Goal: Transaction & Acquisition: Obtain resource

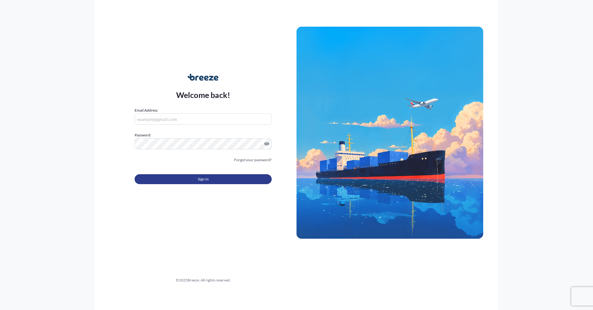
type input "[PERSON_NAME][EMAIL_ADDRESS][PERSON_NAME][DOMAIN_NAME]"
click at [213, 180] on button "Sign In" at bounding box center [203, 179] width 137 height 10
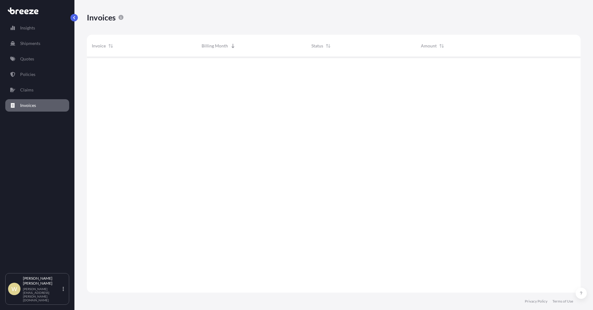
scroll to position [237, 489]
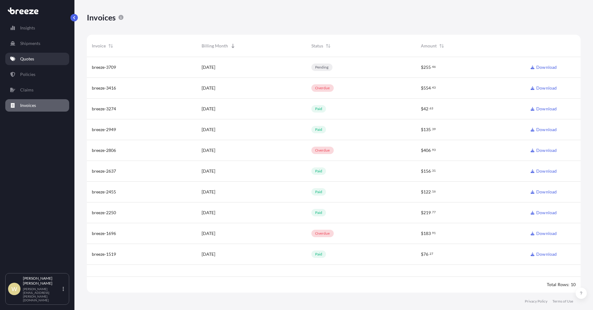
click at [23, 59] on p "Quotes" at bounding box center [27, 59] width 14 height 6
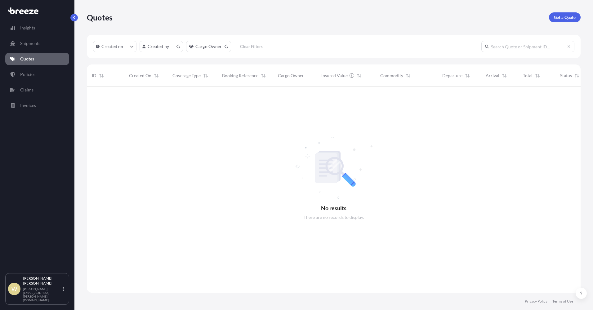
scroll to position [205, 489]
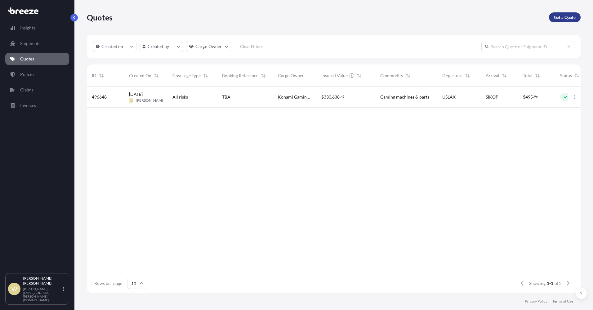
click at [561, 18] on p "Get a Quote" at bounding box center [565, 17] width 22 height 6
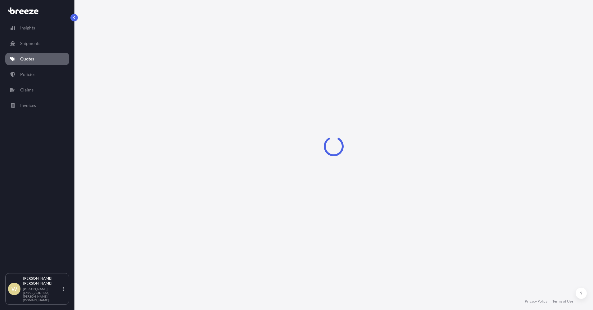
select select "Sea"
select select "1"
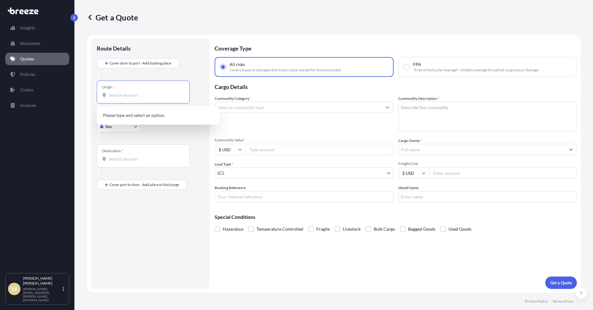
click at [113, 95] on input "Origin *" at bounding box center [145, 95] width 73 height 6
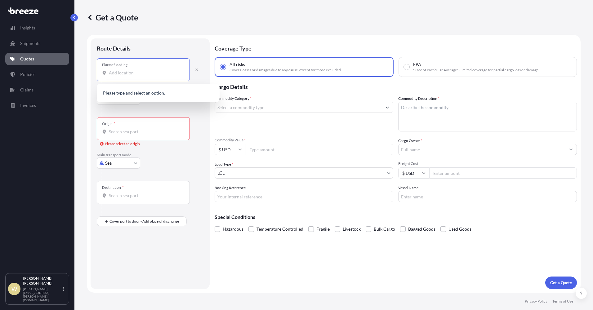
click at [114, 70] on input "Place of loading" at bounding box center [145, 73] width 73 height 6
click at [122, 74] on input "Linshu Shandong" at bounding box center [145, 73] width 73 height 6
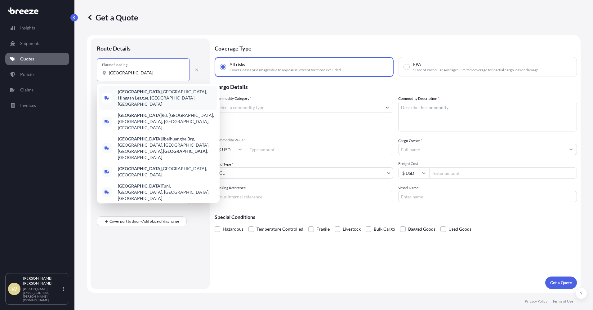
click at [131, 73] on input "[GEOGRAPHIC_DATA]" at bounding box center [145, 73] width 73 height 6
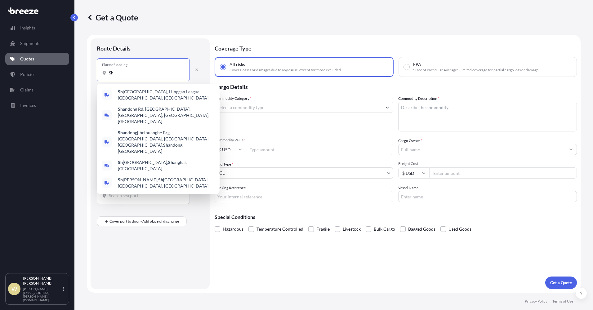
type input "S"
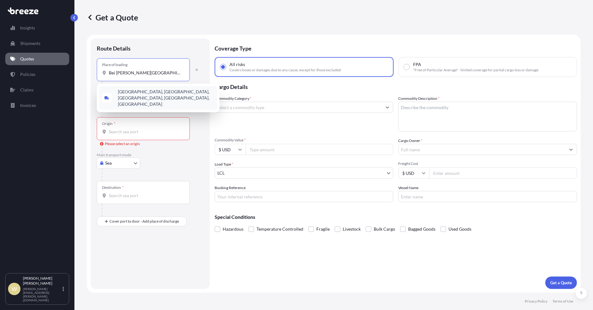
click at [140, 98] on span "[GEOGRAPHIC_DATA], [GEOGRAPHIC_DATA], [GEOGRAPHIC_DATA], [GEOGRAPHIC_DATA], [GE…" at bounding box center [166, 98] width 97 height 19
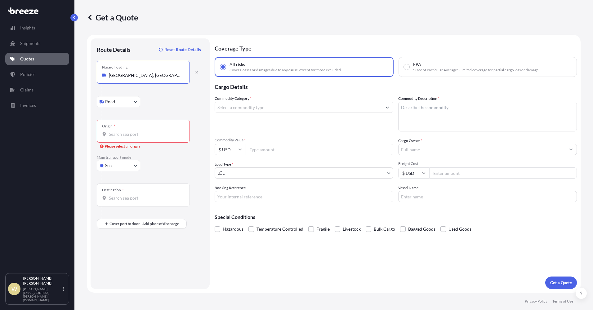
drag, startPoint x: 176, startPoint y: 75, endPoint x: 88, endPoint y: 77, distance: 87.5
click at [88, 77] on form "Route Details Reset Route Details Place of loading [GEOGRAPHIC_DATA], [GEOGRAPH…" at bounding box center [334, 164] width 494 height 258
type input "[GEOGRAPHIC_DATA], [GEOGRAPHIC_DATA], [GEOGRAPHIC_DATA]"
click at [115, 130] on div "Origin *" at bounding box center [143, 131] width 93 height 23
click at [115, 131] on input "Origin * Please select an origin" at bounding box center [145, 134] width 73 height 6
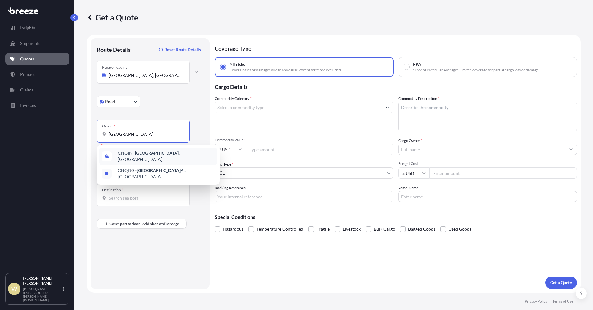
click at [129, 154] on span "CNQIN - [GEOGRAPHIC_DATA] , [GEOGRAPHIC_DATA]" at bounding box center [166, 156] width 97 height 12
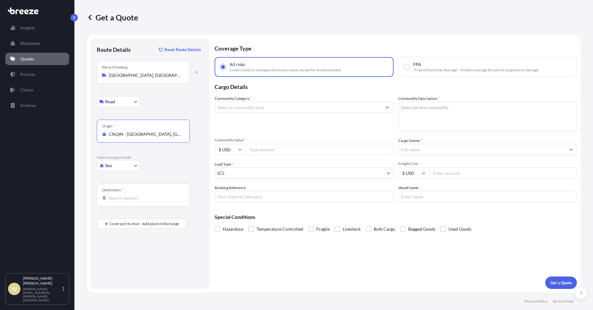
type input "CNQIN - [GEOGRAPHIC_DATA], [GEOGRAPHIC_DATA]"
click at [113, 194] on div "Destination *" at bounding box center [143, 195] width 93 height 23
click at [113, 195] on input "Destination *" at bounding box center [145, 198] width 73 height 6
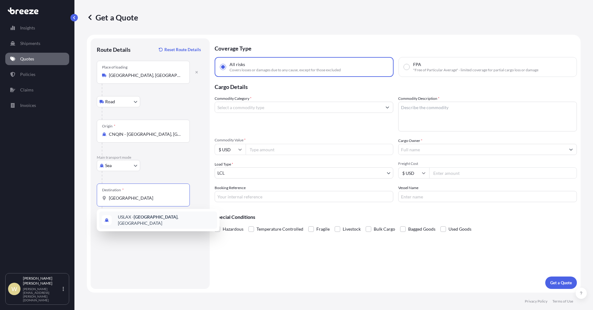
click at [123, 218] on span "USLAX - [GEOGRAPHIC_DATA] , [GEOGRAPHIC_DATA]" at bounding box center [166, 220] width 97 height 12
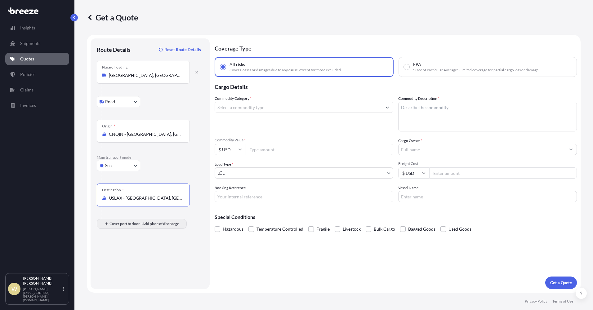
type input "USLAX - [GEOGRAPHIC_DATA], [GEOGRAPHIC_DATA]"
click at [114, 255] on input "Place of Discharge" at bounding box center [145, 257] width 73 height 6
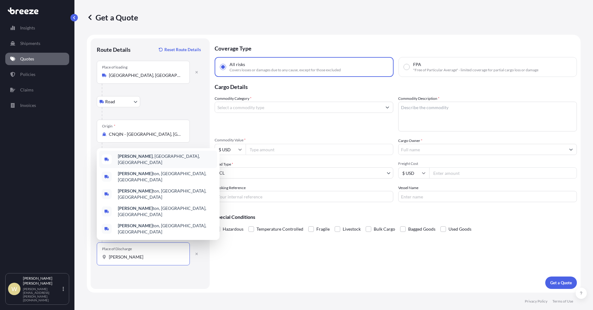
click at [128, 159] on b "[PERSON_NAME]" at bounding box center [135, 156] width 35 height 5
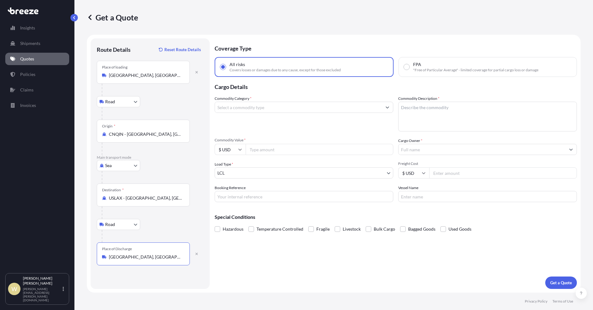
type input "[GEOGRAPHIC_DATA], [GEOGRAPHIC_DATA], [GEOGRAPHIC_DATA]"
click at [135, 226] on body "Insights Shipments Quotes Policies Claims Invoices W [PERSON_NAME] [PERSON_NAME…" at bounding box center [296, 155] width 593 height 310
click at [114, 252] on span "Rail" at bounding box center [112, 252] width 7 height 6
select select "Rail"
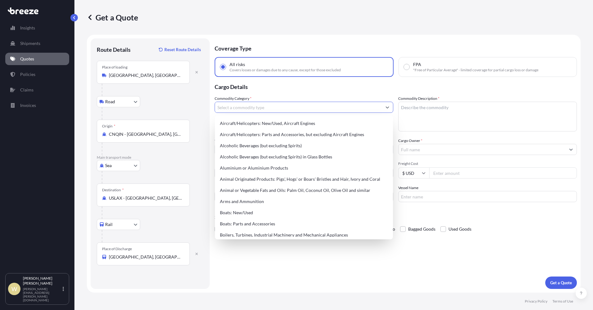
click at [227, 108] on input "Commodity Category *" at bounding box center [298, 107] width 167 height 11
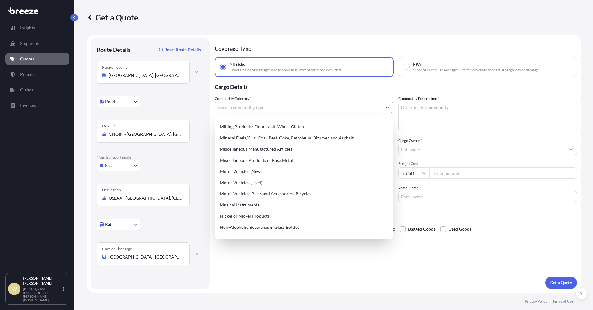
scroll to position [858, 0]
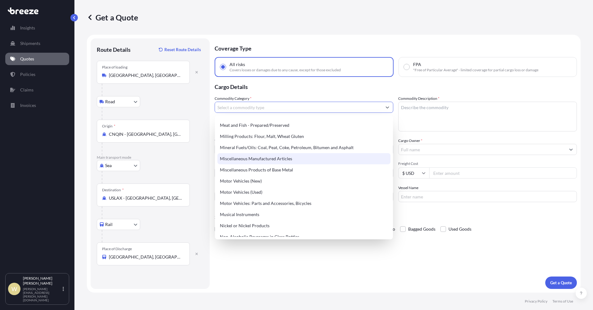
click at [261, 160] on div "Miscellaneous Manufactured Articles" at bounding box center [304, 158] width 173 height 11
type input "Miscellaneous Manufactured Articles"
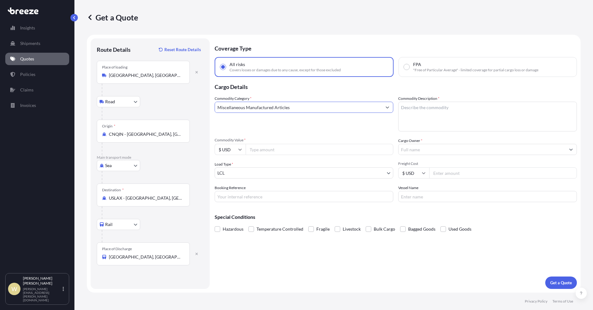
click at [414, 106] on textarea "Commodity Description *" at bounding box center [487, 117] width 179 height 30
type textarea "Wicker baskets"
type input "13120.96"
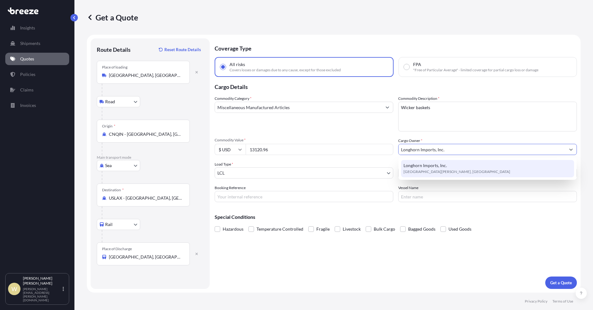
click at [425, 169] on span "Longhorn Imports, Inc." at bounding box center [425, 166] width 43 height 6
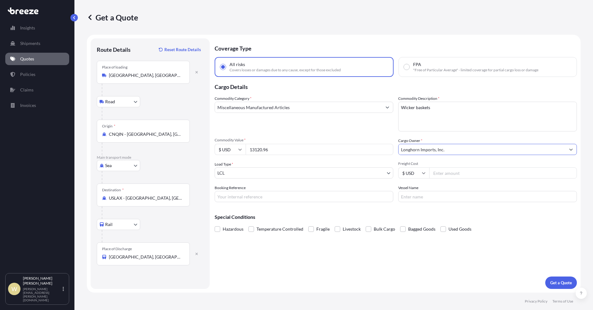
type input "Longhorn Imports, Inc."
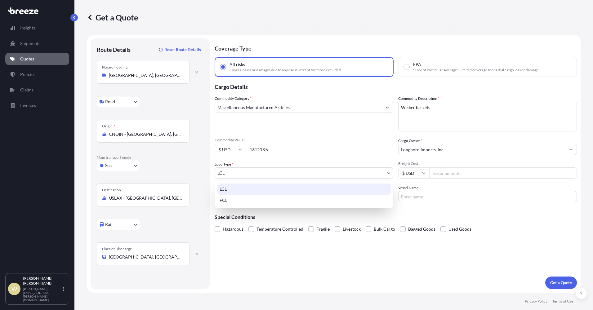
click at [389, 173] on body "Insights Shipments Quotes Policies Claims Invoices W [PERSON_NAME] [PERSON_NAME…" at bounding box center [296, 155] width 593 height 310
click at [240, 202] on div "FCL" at bounding box center [304, 200] width 174 height 11
select select "2"
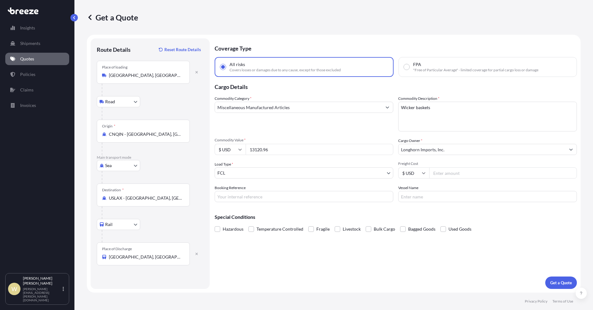
click at [442, 172] on input "Freight Cost" at bounding box center [503, 173] width 148 height 11
type input "4810.00"
type input "LON0730DB01"
type input "TBA"
click at [555, 283] on p "Get a Quote" at bounding box center [562, 283] width 22 height 6
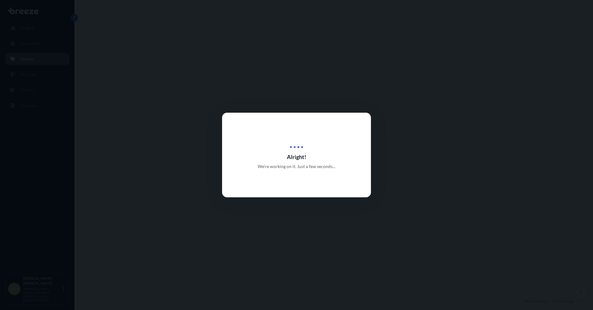
select select "Road"
select select "Sea"
select select "Rail"
select select "2"
